Goal: Transaction & Acquisition: Purchase product/service

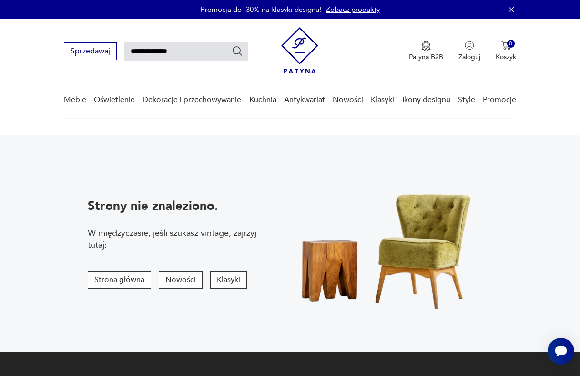
type input "**********"
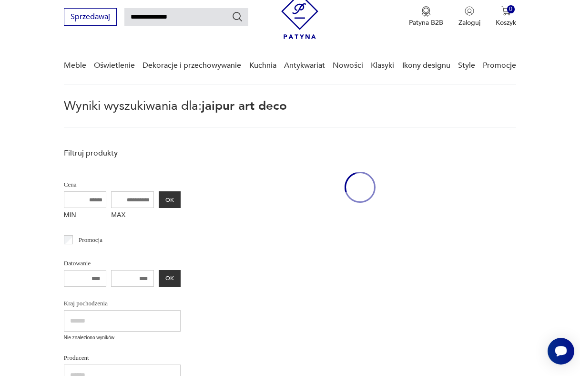
scroll to position [40, 0]
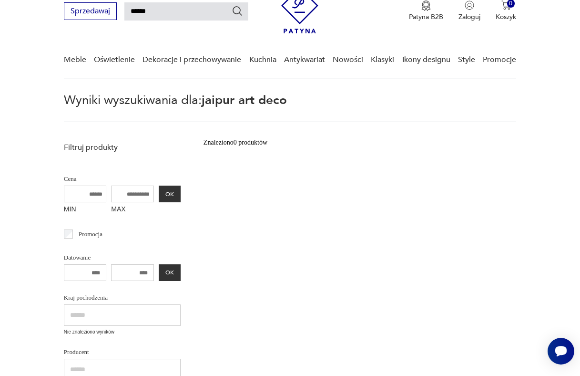
type input "******"
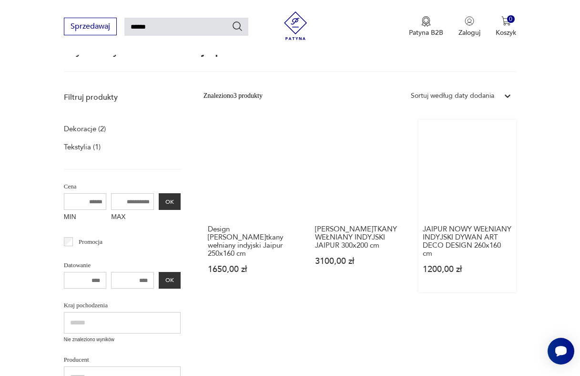
scroll to position [108, 0]
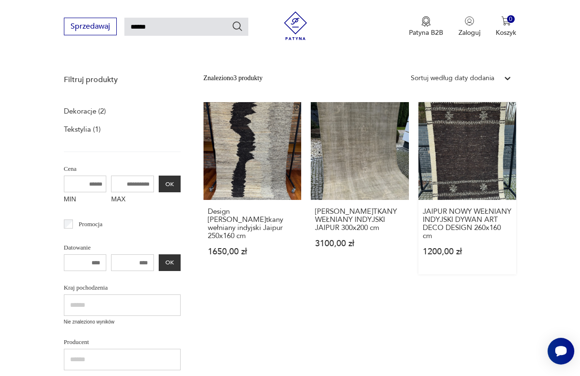
click at [471, 169] on link "JAIPUR NOWY WEŁNIANY INDYJSKI DYWAN ART DECO DESIGN 260x160 cm 1200,00 zł" at bounding box center [468, 188] width 98 height 172
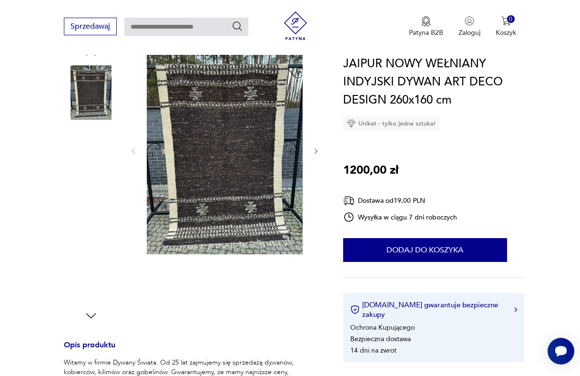
scroll to position [88, 0]
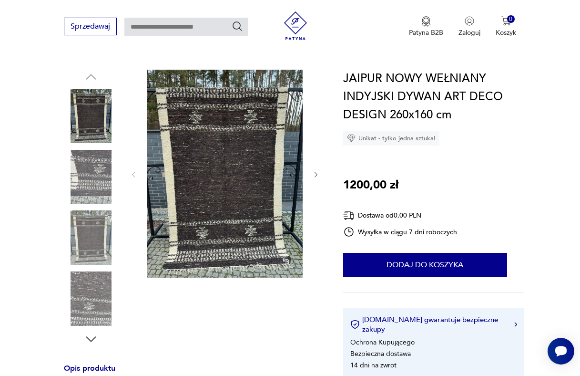
click at [316, 171] on icon "button" at bounding box center [316, 175] width 8 height 8
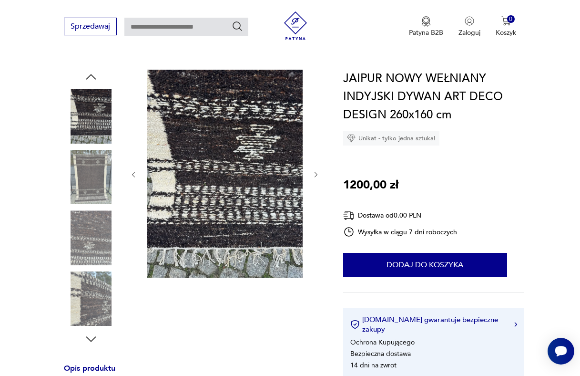
click at [316, 171] on icon "button" at bounding box center [316, 175] width 8 height 8
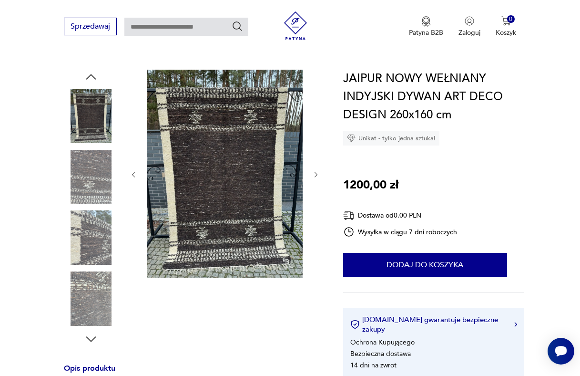
click at [316, 171] on icon "button" at bounding box center [316, 175] width 8 height 8
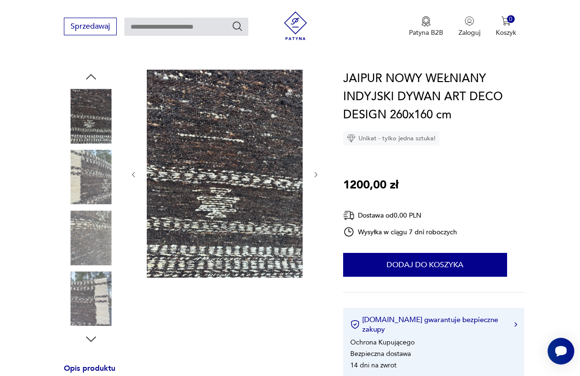
click at [316, 171] on icon "button" at bounding box center [316, 175] width 8 height 8
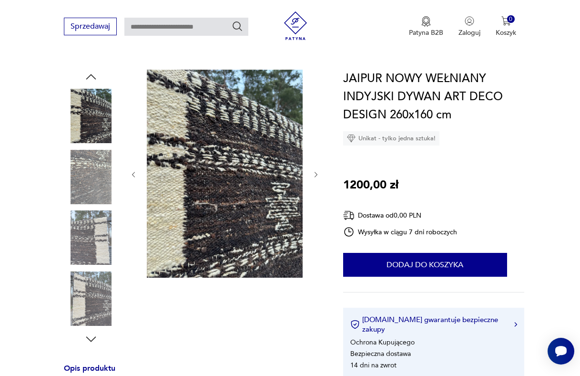
click at [316, 171] on icon "button" at bounding box center [316, 175] width 8 height 8
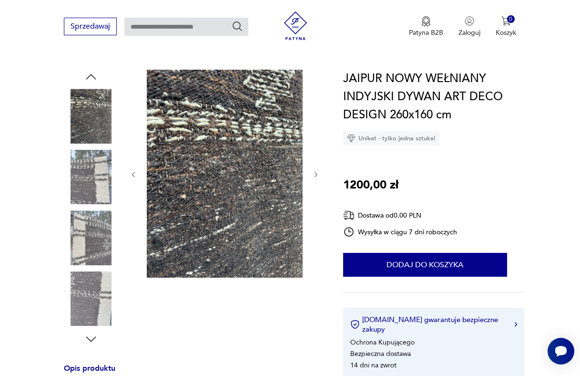
click at [316, 171] on icon "button" at bounding box center [316, 175] width 8 height 8
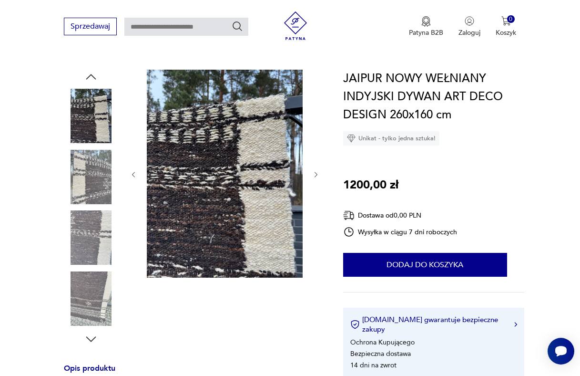
click at [316, 171] on icon "button" at bounding box center [316, 175] width 8 height 8
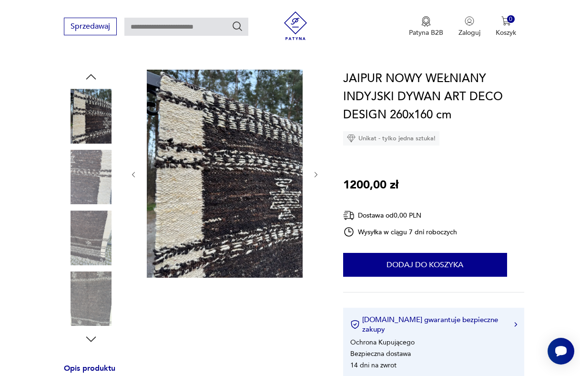
click at [316, 171] on icon "button" at bounding box center [316, 175] width 8 height 8
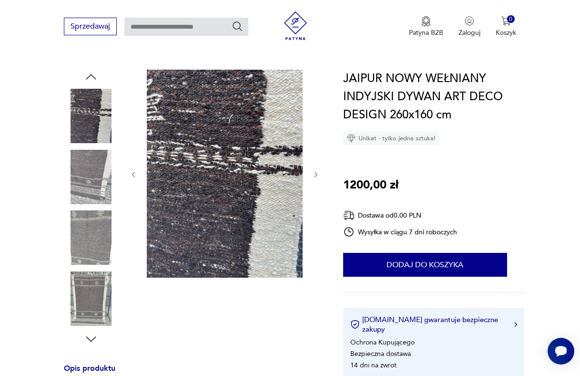
click at [316, 171] on icon "button" at bounding box center [316, 175] width 8 height 8
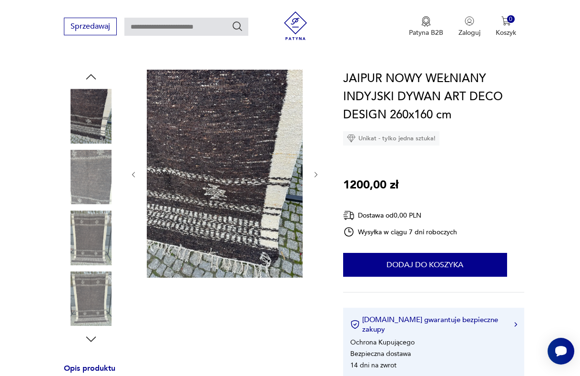
click at [316, 171] on icon "button" at bounding box center [316, 175] width 8 height 8
